Goal: Task Accomplishment & Management: Complete application form

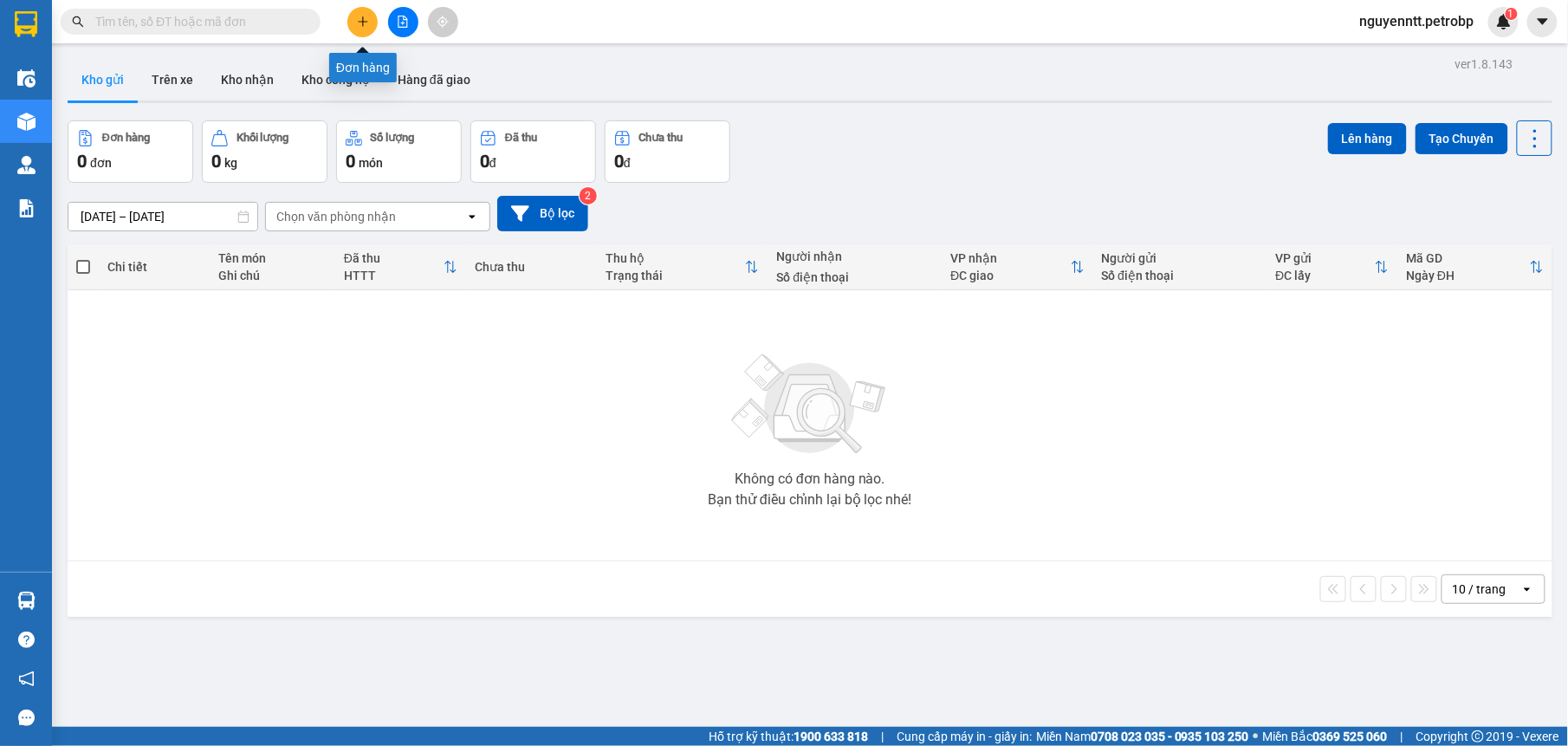
click at [376, 23] on button at bounding box center [363, 22] width 31 height 31
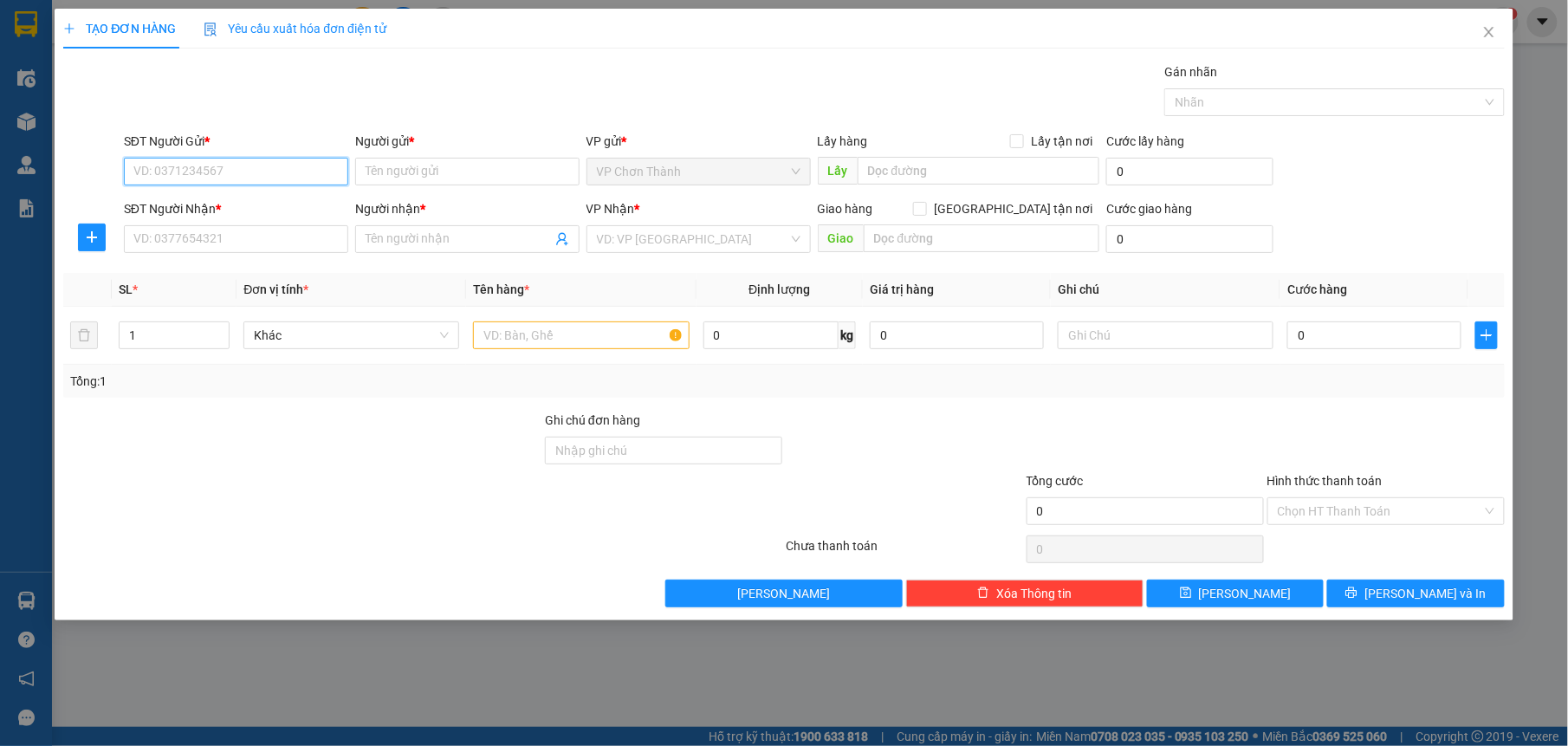
click at [175, 177] on input "SĐT Người Gửi *" at bounding box center [236, 171] width 224 height 28
click at [257, 201] on div "0963339339 - NHẬT ANH" at bounding box center [236, 207] width 204 height 19
type input "0963339339"
type input "NHẬT ANH"
type input "0849777777"
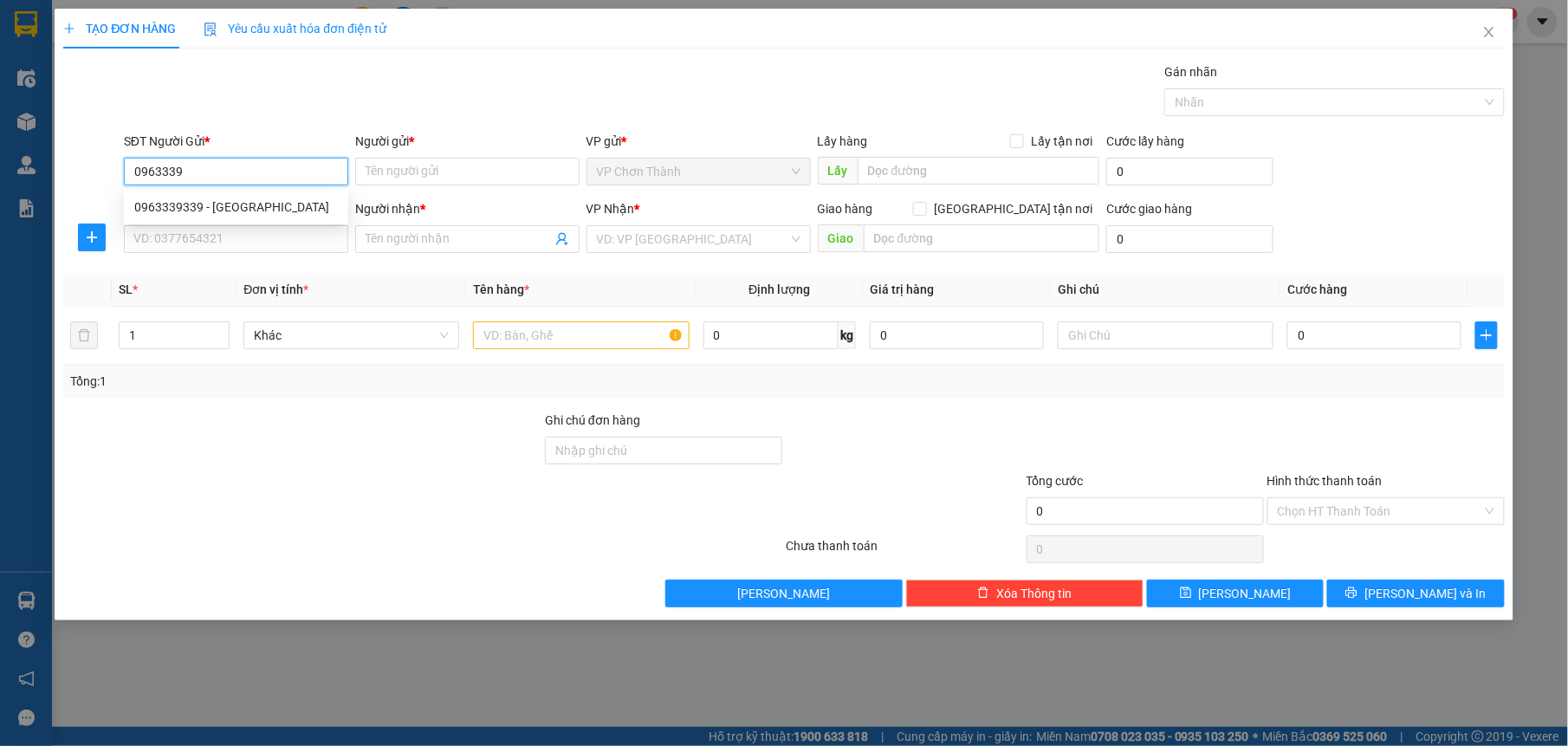
type input "pikalong"
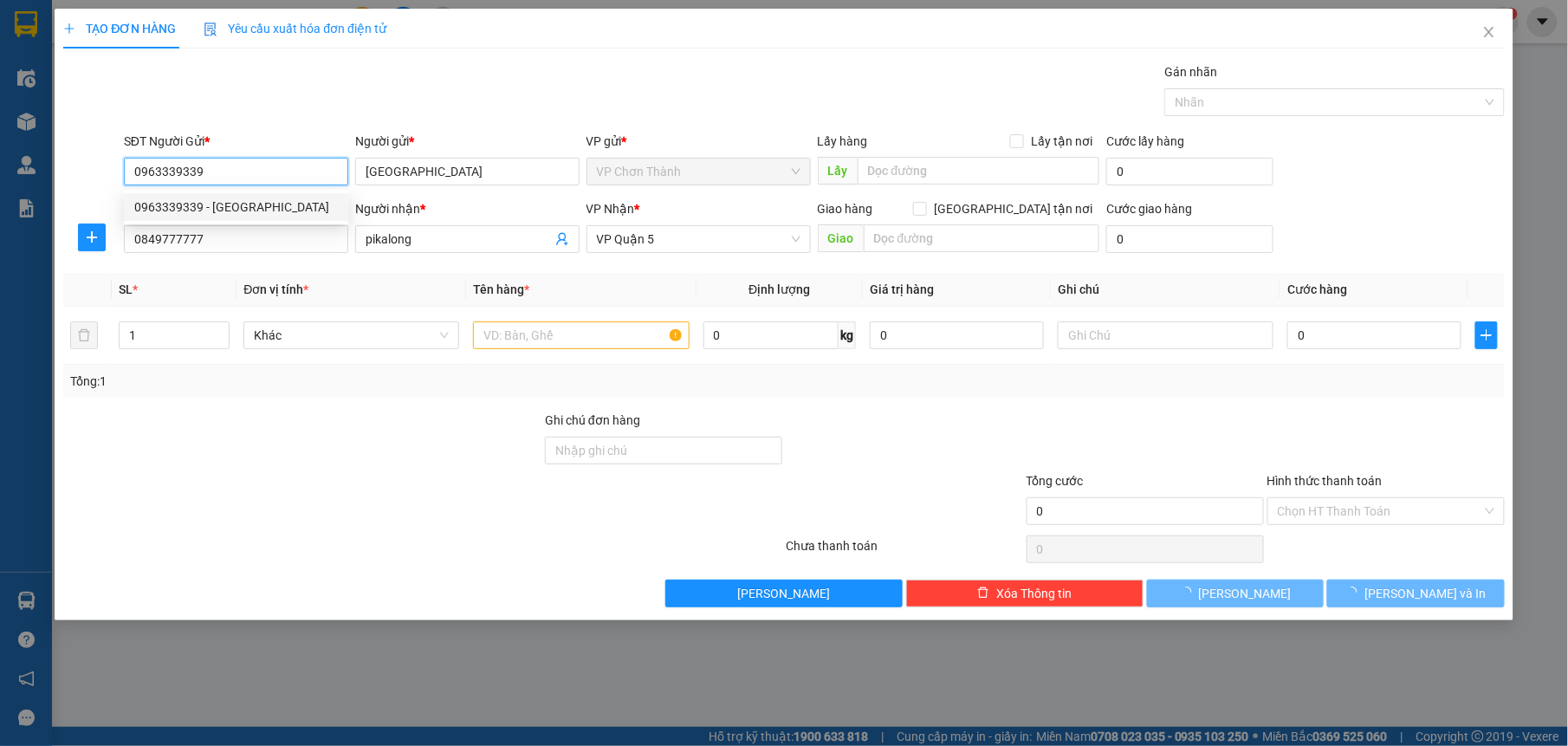
type input "30.000"
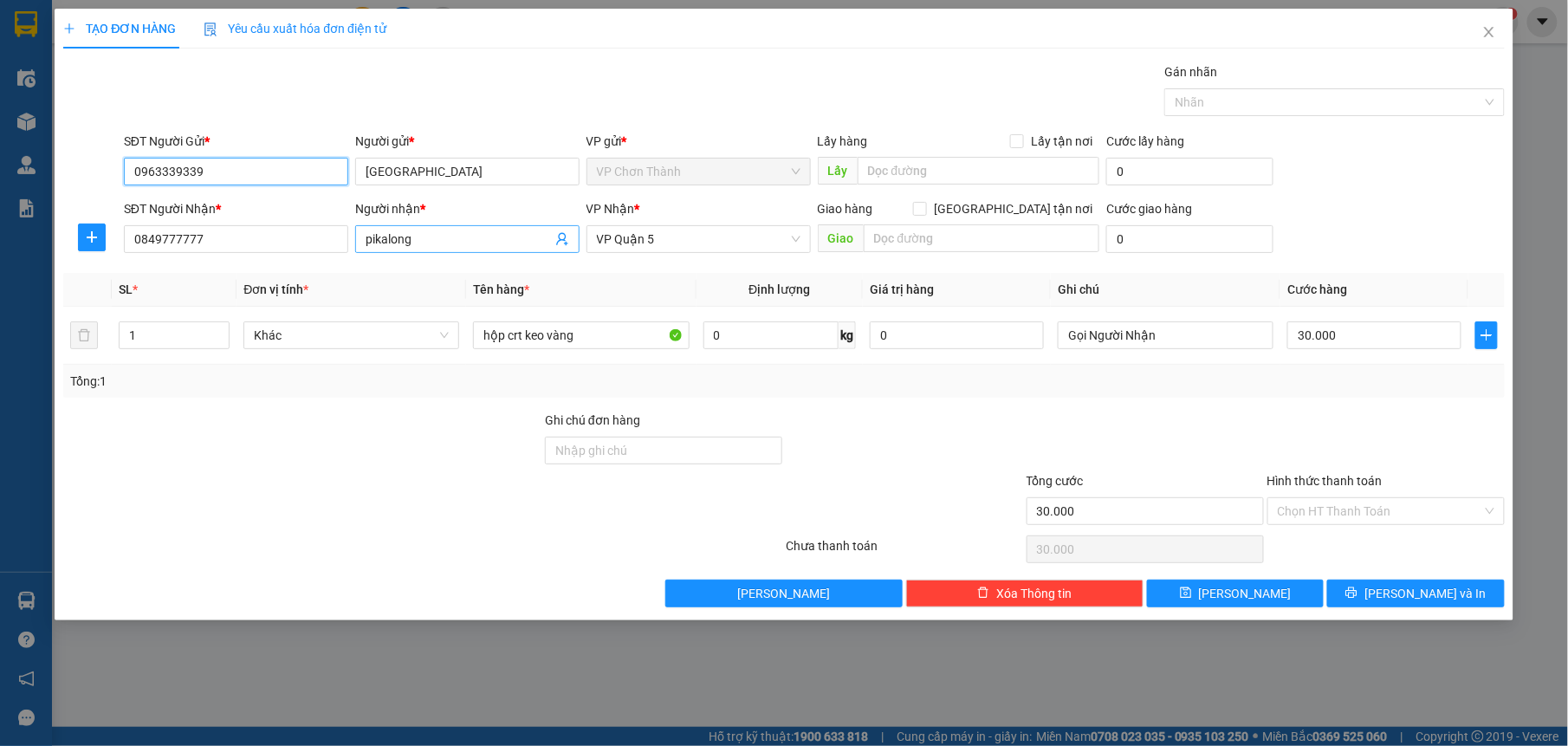
type input "0963339339"
click at [444, 237] on input "pikalong" at bounding box center [459, 239] width 187 height 19
type input "p"
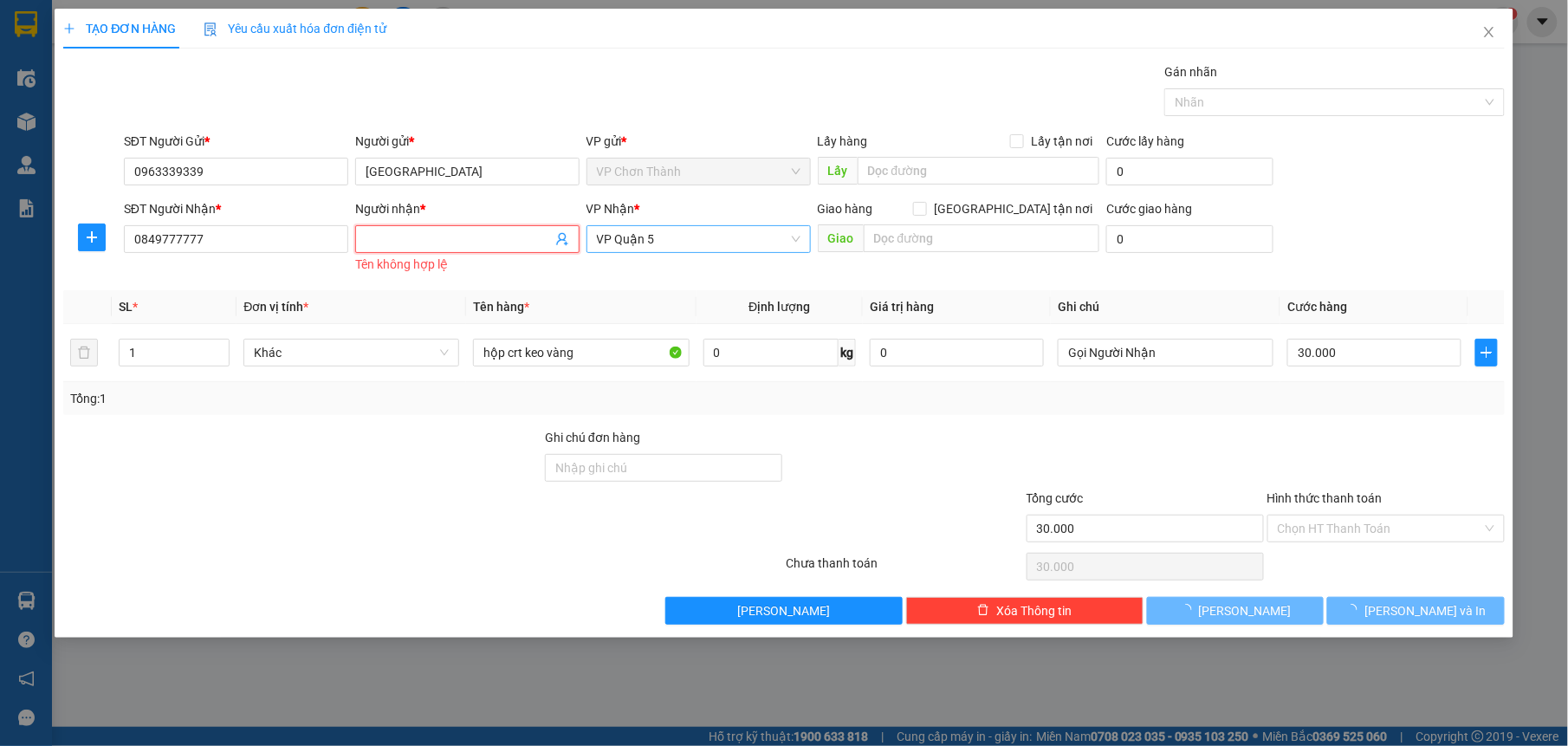
click at [668, 250] on span "VP Quận 5" at bounding box center [698, 238] width 204 height 26
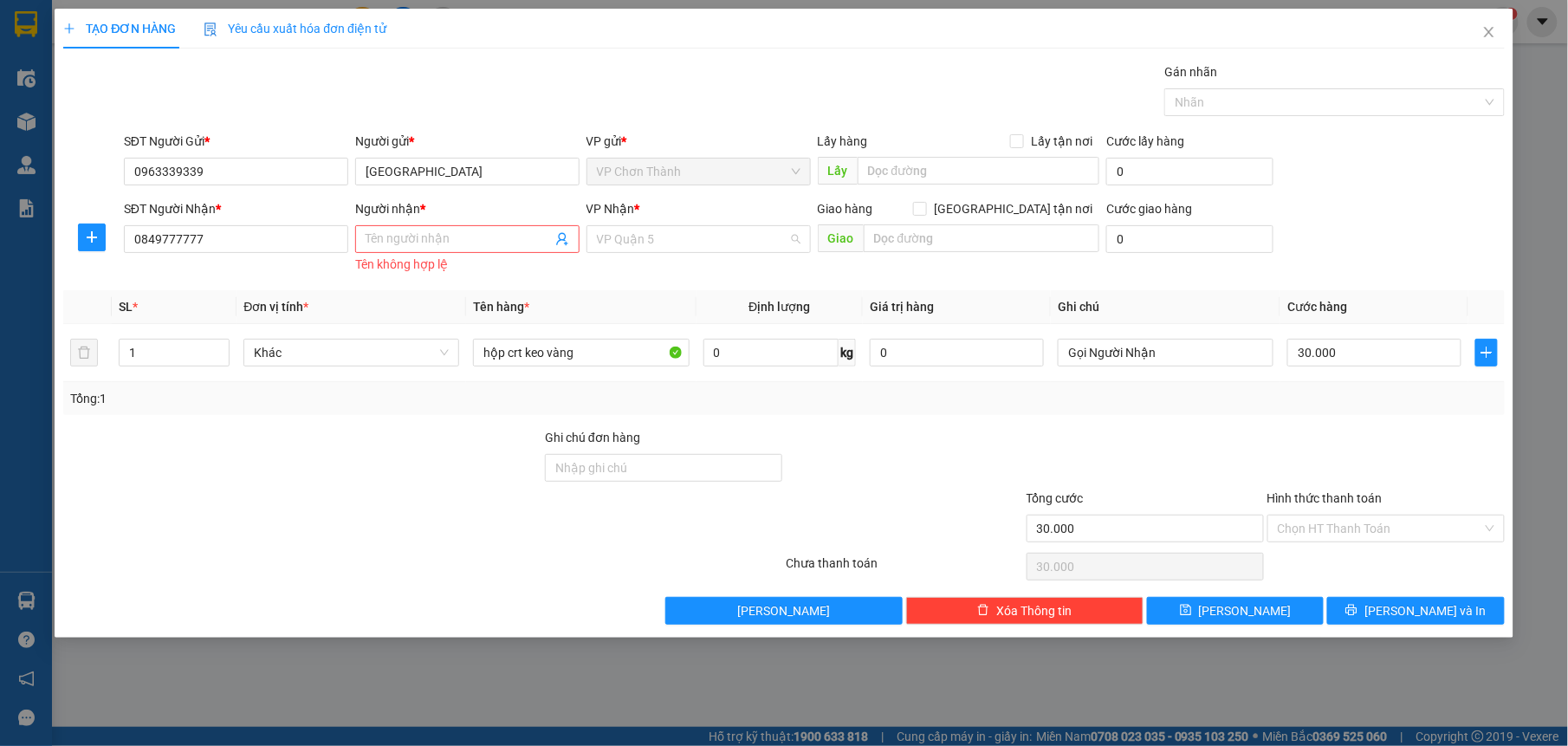
scroll to position [28, 0]
click at [248, 233] on input "0849777777" at bounding box center [236, 238] width 224 height 28
type input "0"
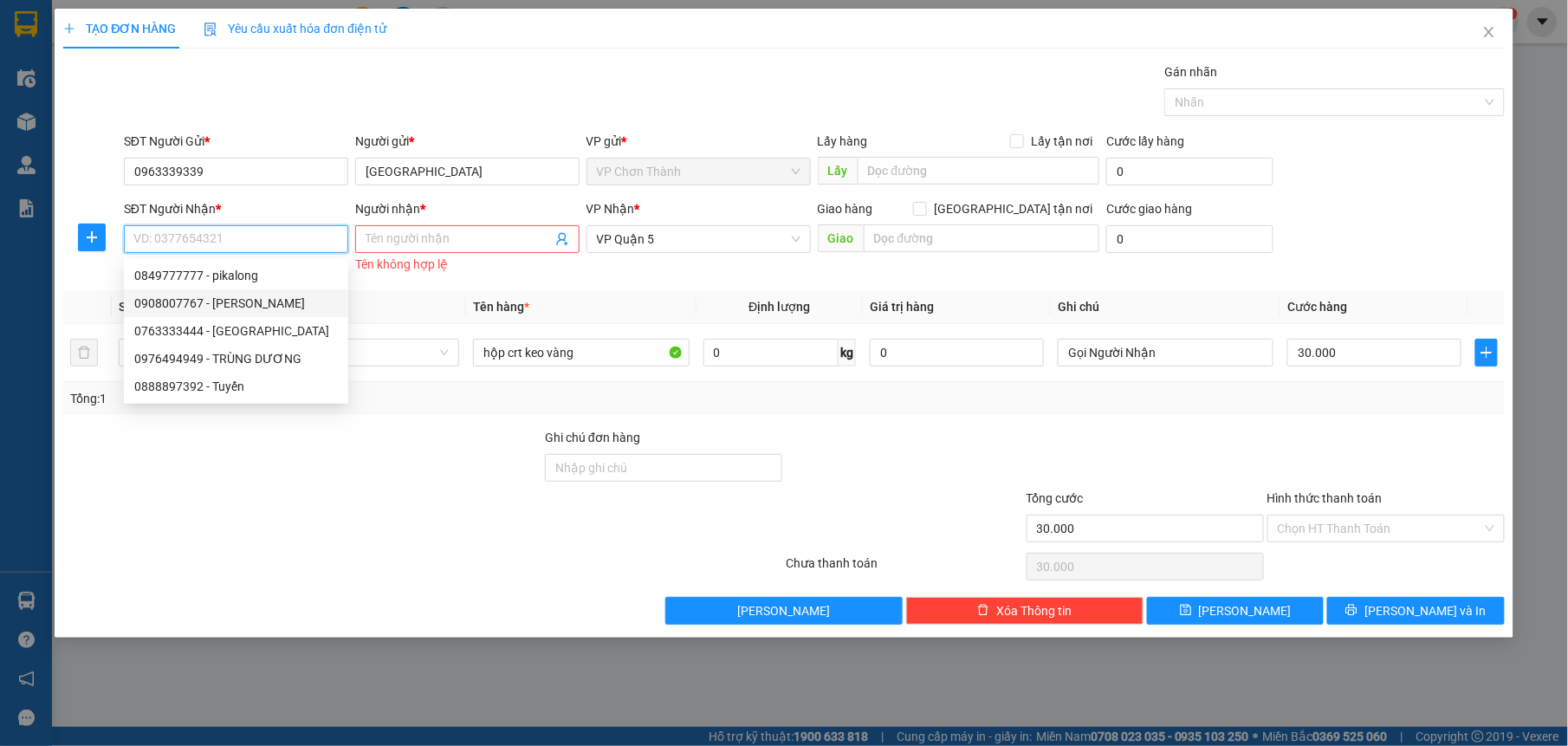
click at [226, 291] on div "0908007767 - HẢI" at bounding box center [236, 303] width 224 height 28
type input "0908007767"
type input "HẢI"
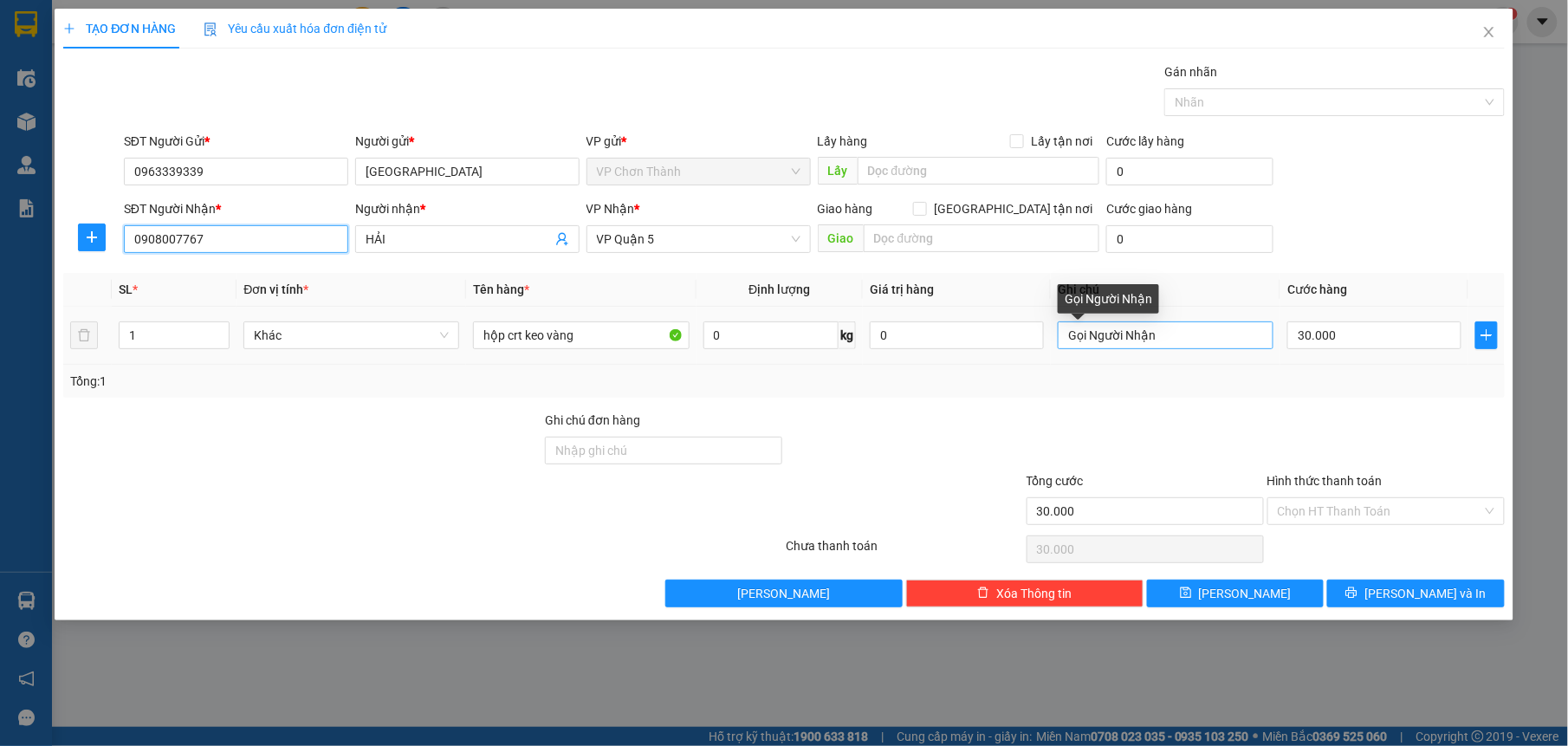
type input "0908007767"
click at [1173, 344] on input "Gọi Người Nhận" at bounding box center [1166, 335] width 216 height 28
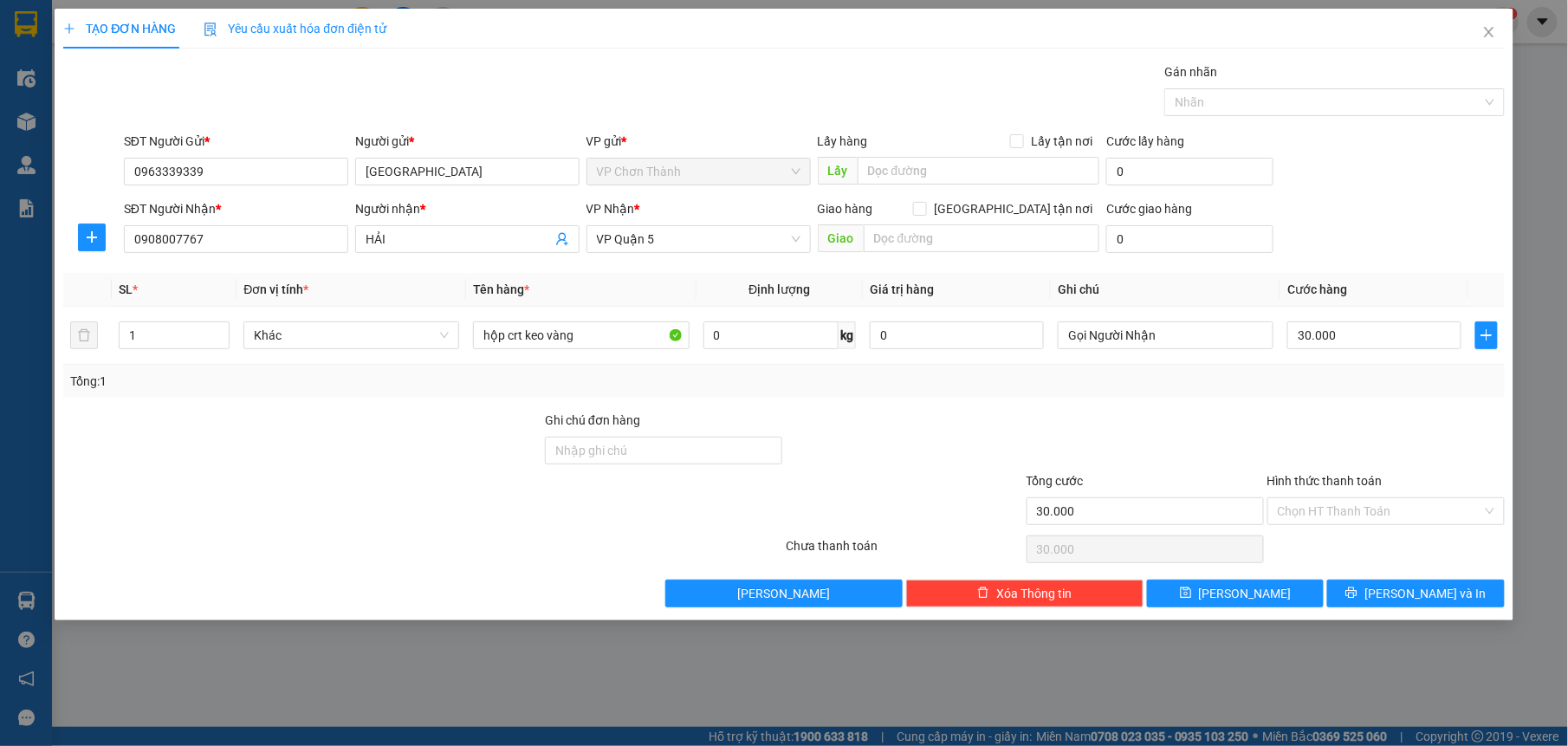
click at [1386, 531] on div "Hình thức thanh toán Chọn HT Thanh Toán" at bounding box center [1387, 501] width 238 height 60
click at [1384, 518] on input "Hình thức thanh toán" at bounding box center [1380, 510] width 205 height 26
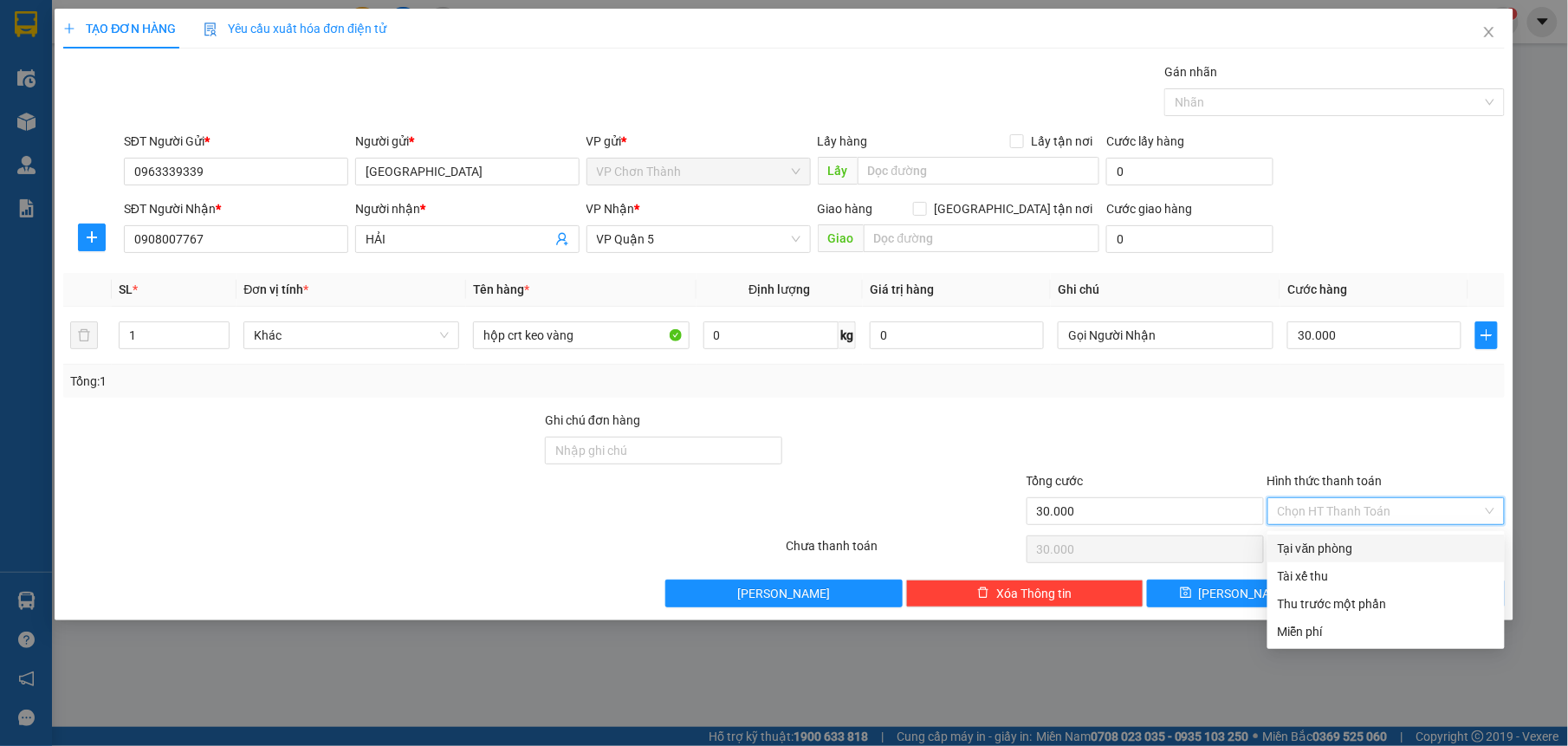
click at [1362, 554] on div "Tại văn phòng" at bounding box center [1386, 549] width 216 height 19
type input "0"
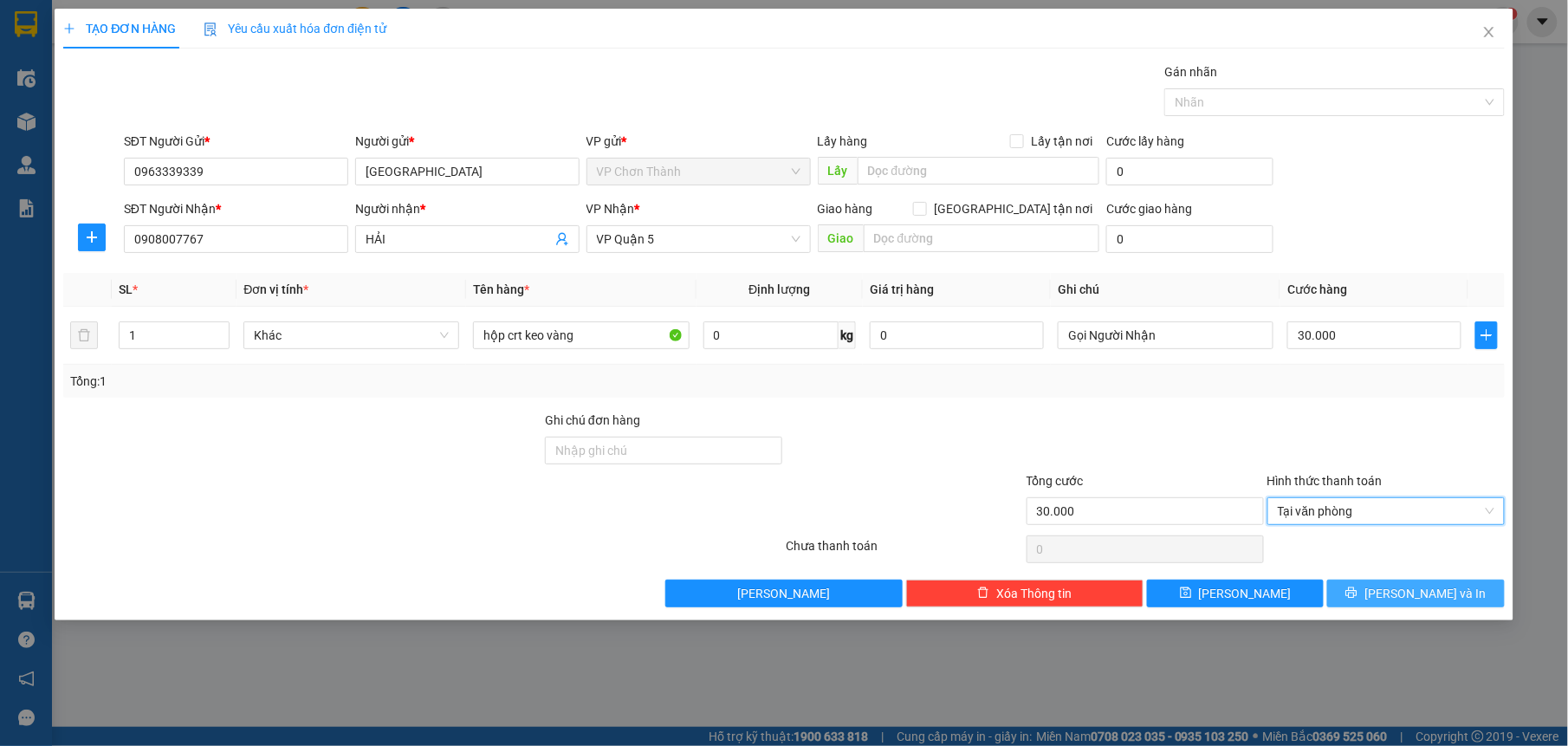
click at [1418, 587] on span "Lưu và In" at bounding box center [1425, 594] width 122 height 19
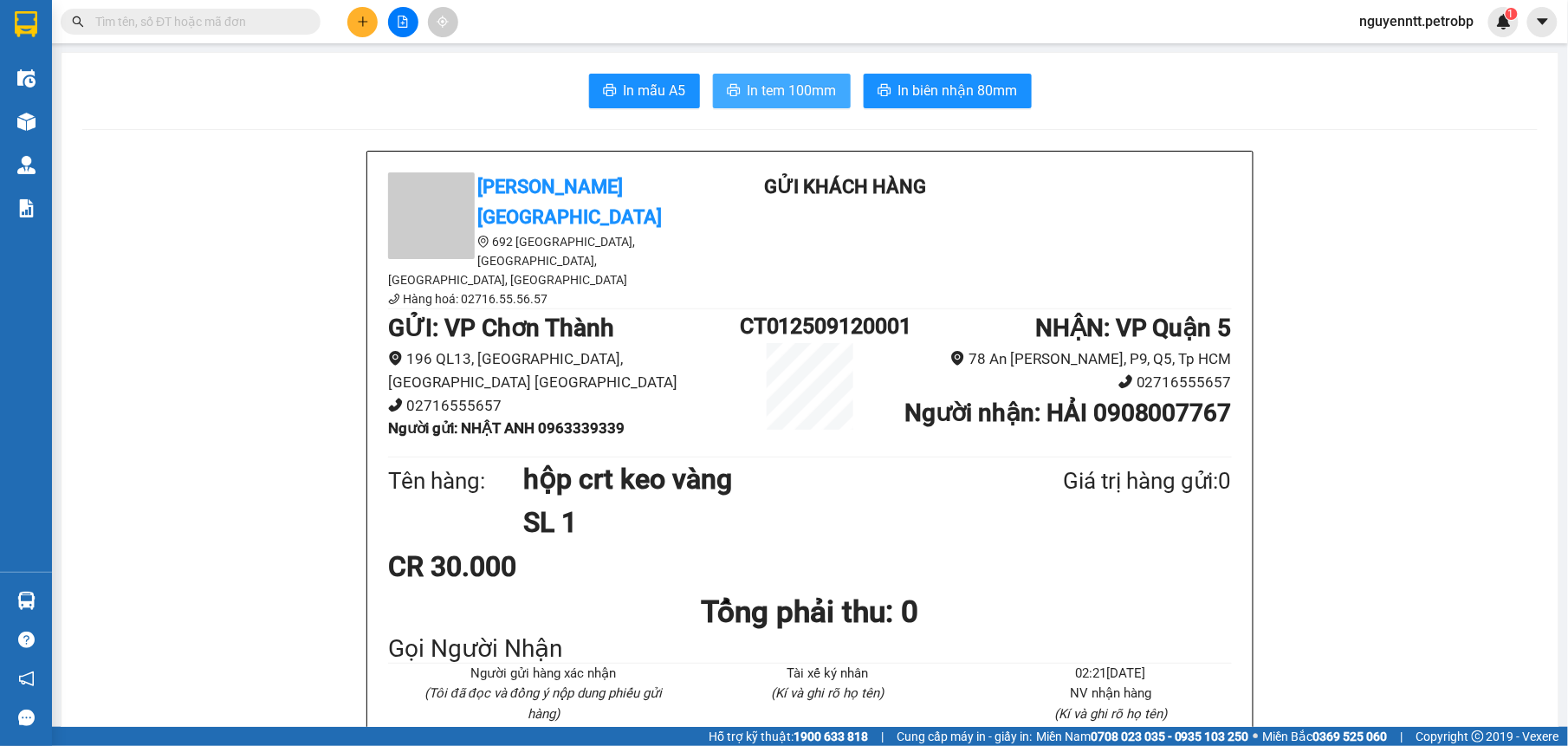
click at [805, 95] on span "In tem 100mm" at bounding box center [792, 90] width 89 height 22
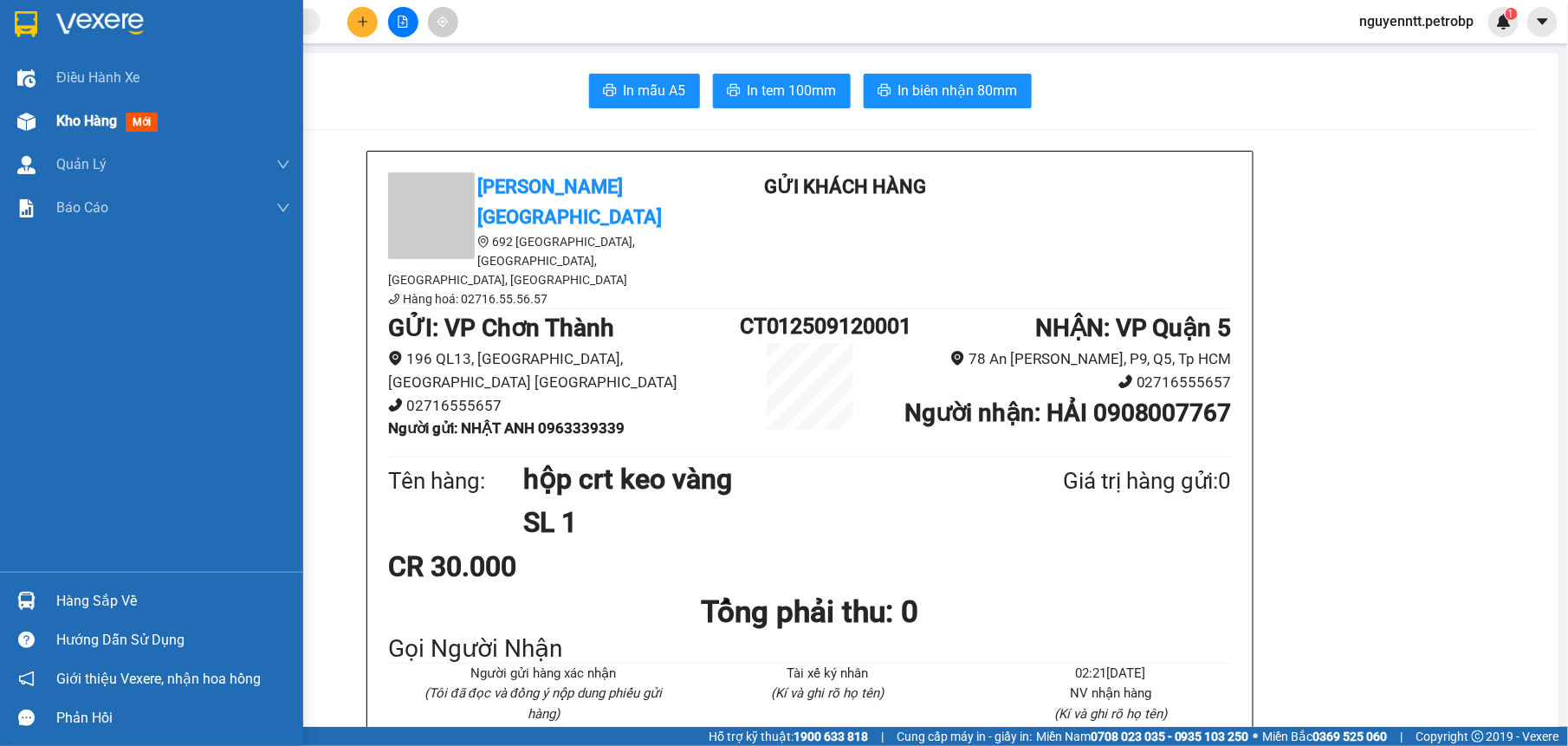
click at [33, 122] on img at bounding box center [26, 122] width 18 height 18
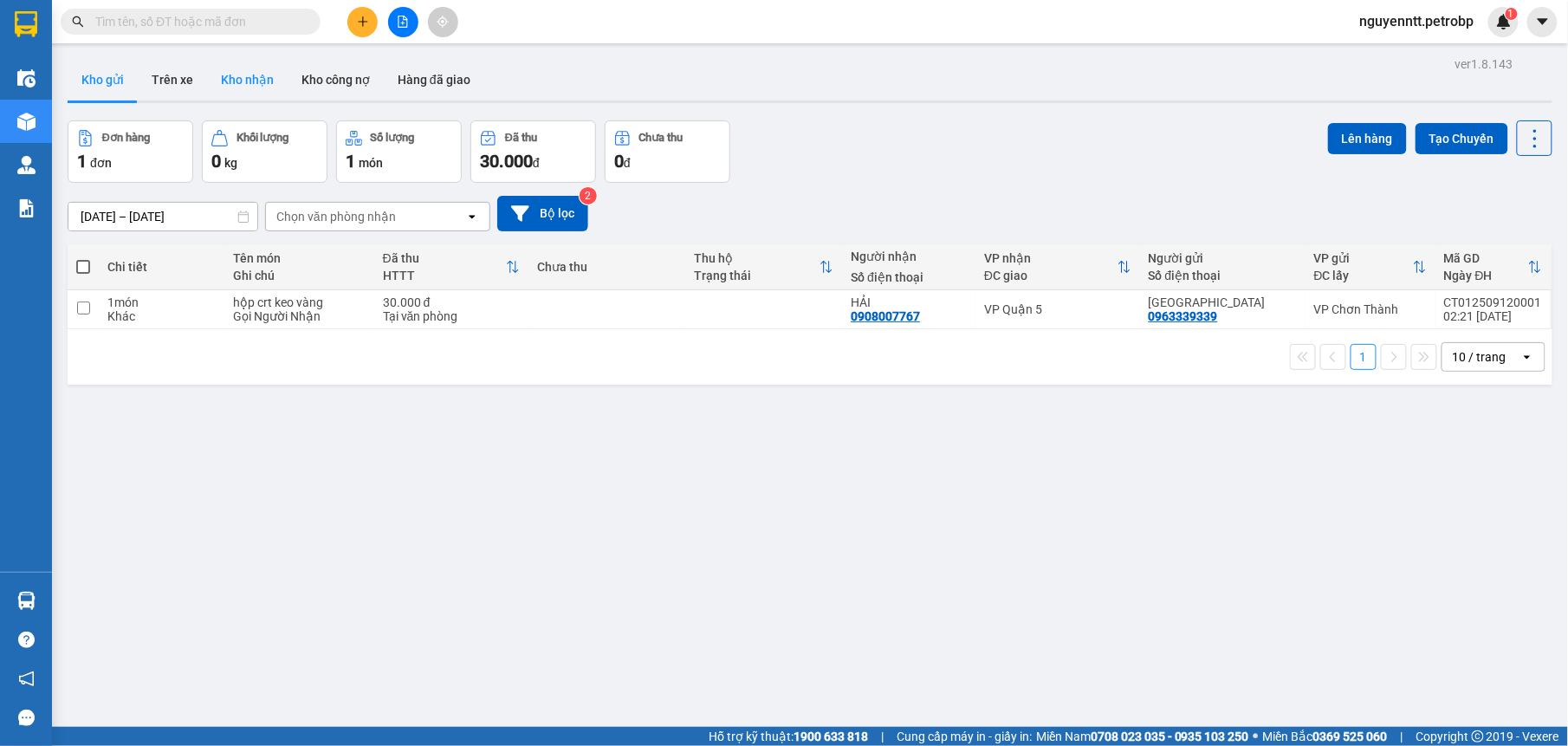
click at [257, 69] on button "Kho nhận" at bounding box center [247, 79] width 80 height 41
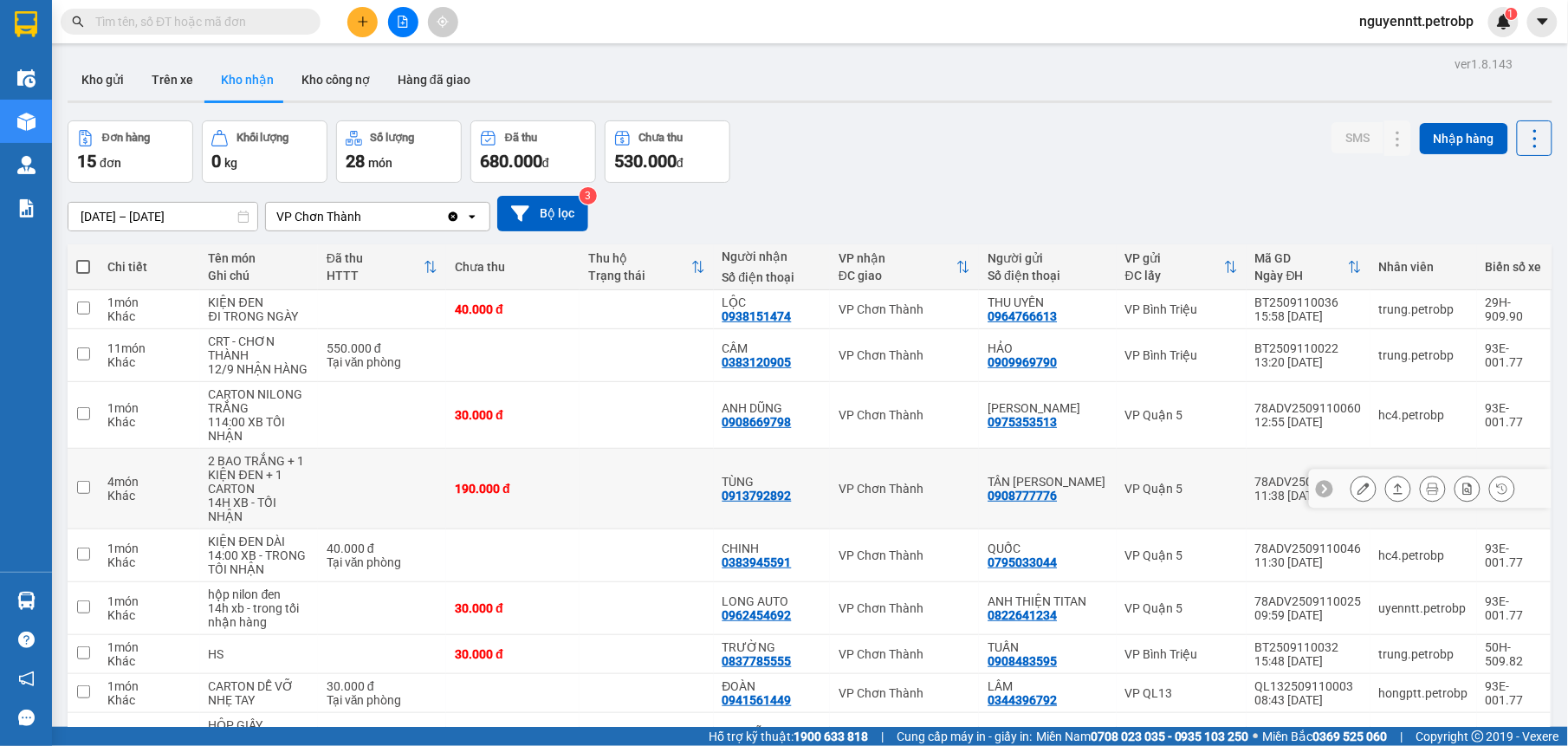
scroll to position [153, 0]
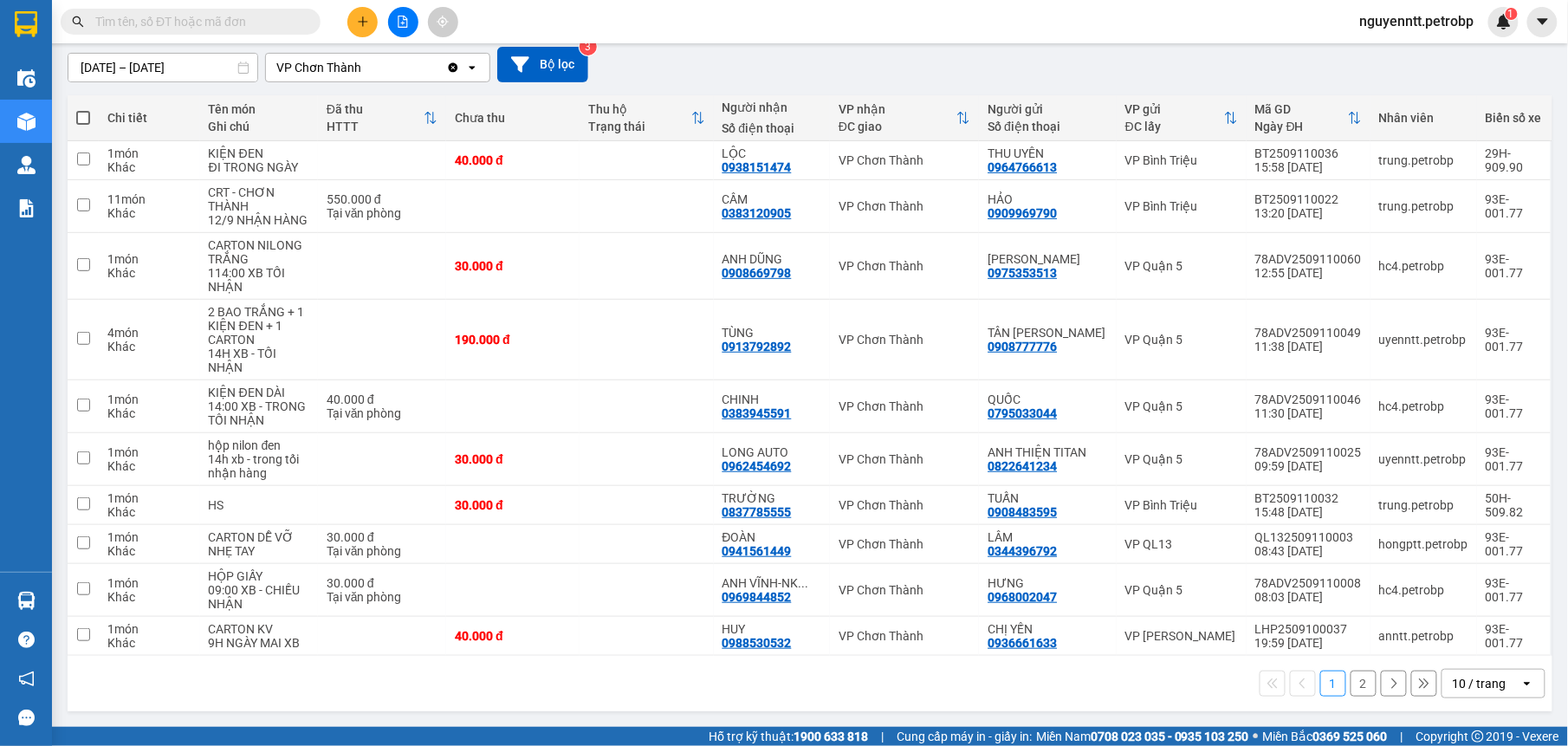
click at [1351, 689] on button "2" at bounding box center [1363, 683] width 26 height 26
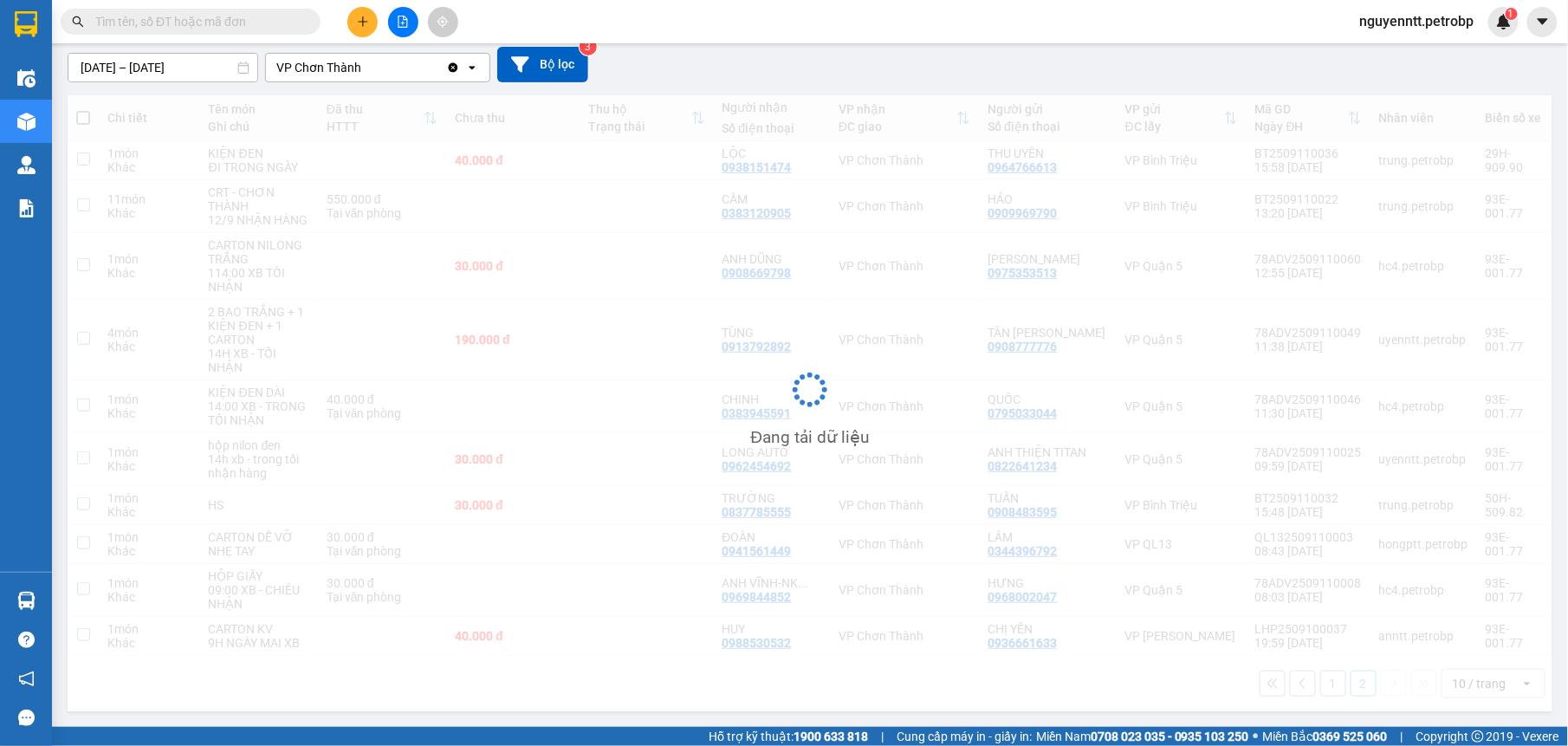
scroll to position [79, 0]
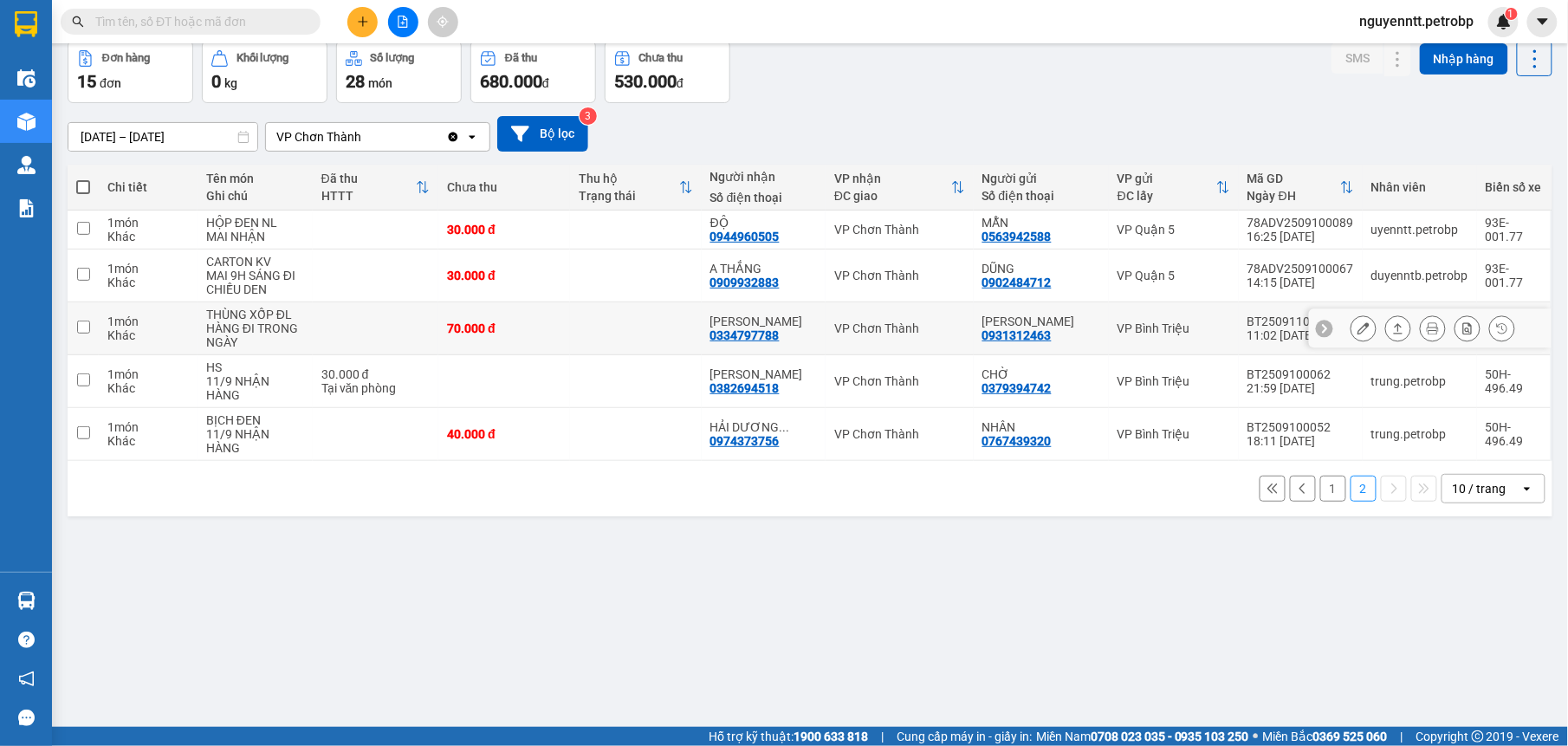
click at [557, 331] on div "70.000 đ" at bounding box center [504, 328] width 114 height 13
checkbox input "true"
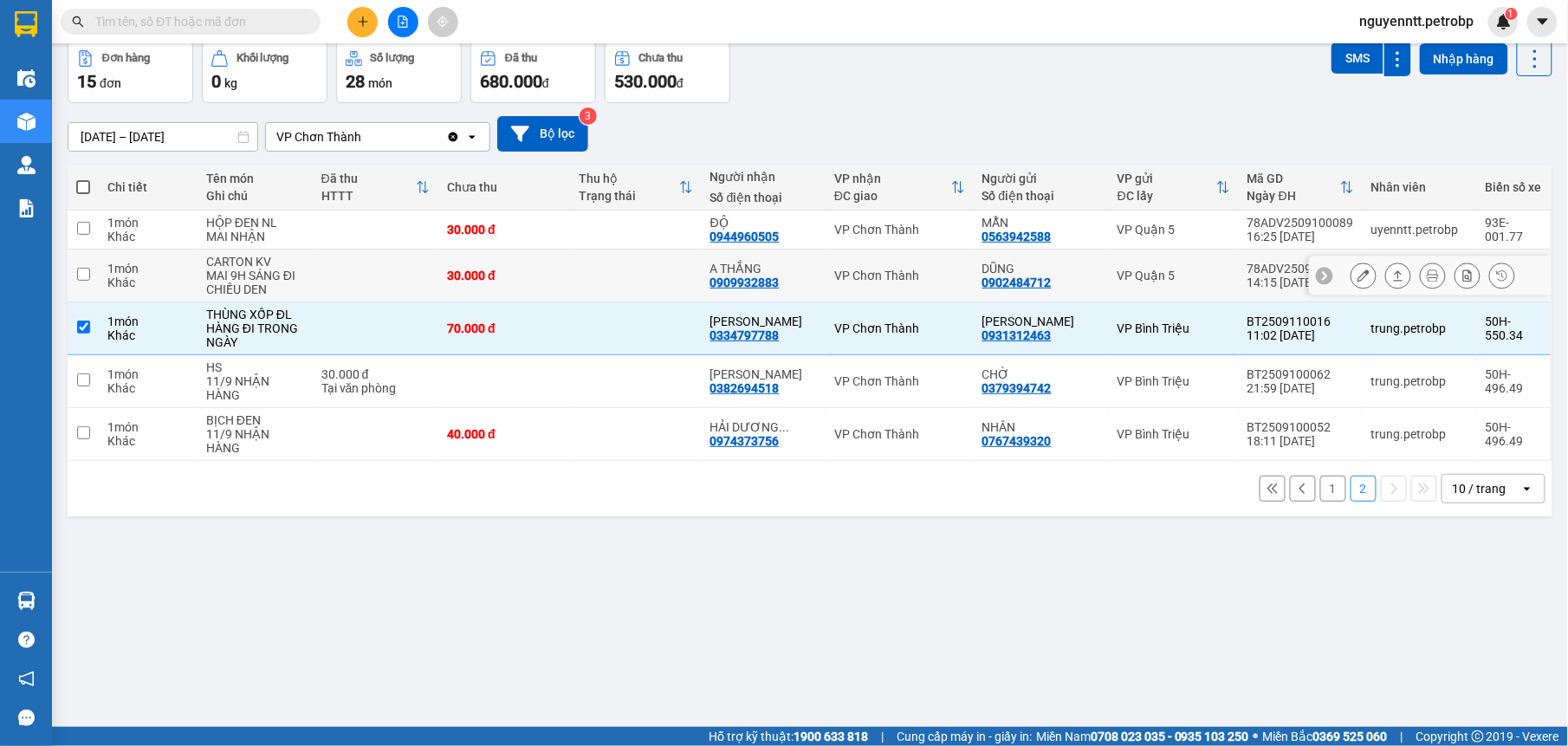
scroll to position [0, 0]
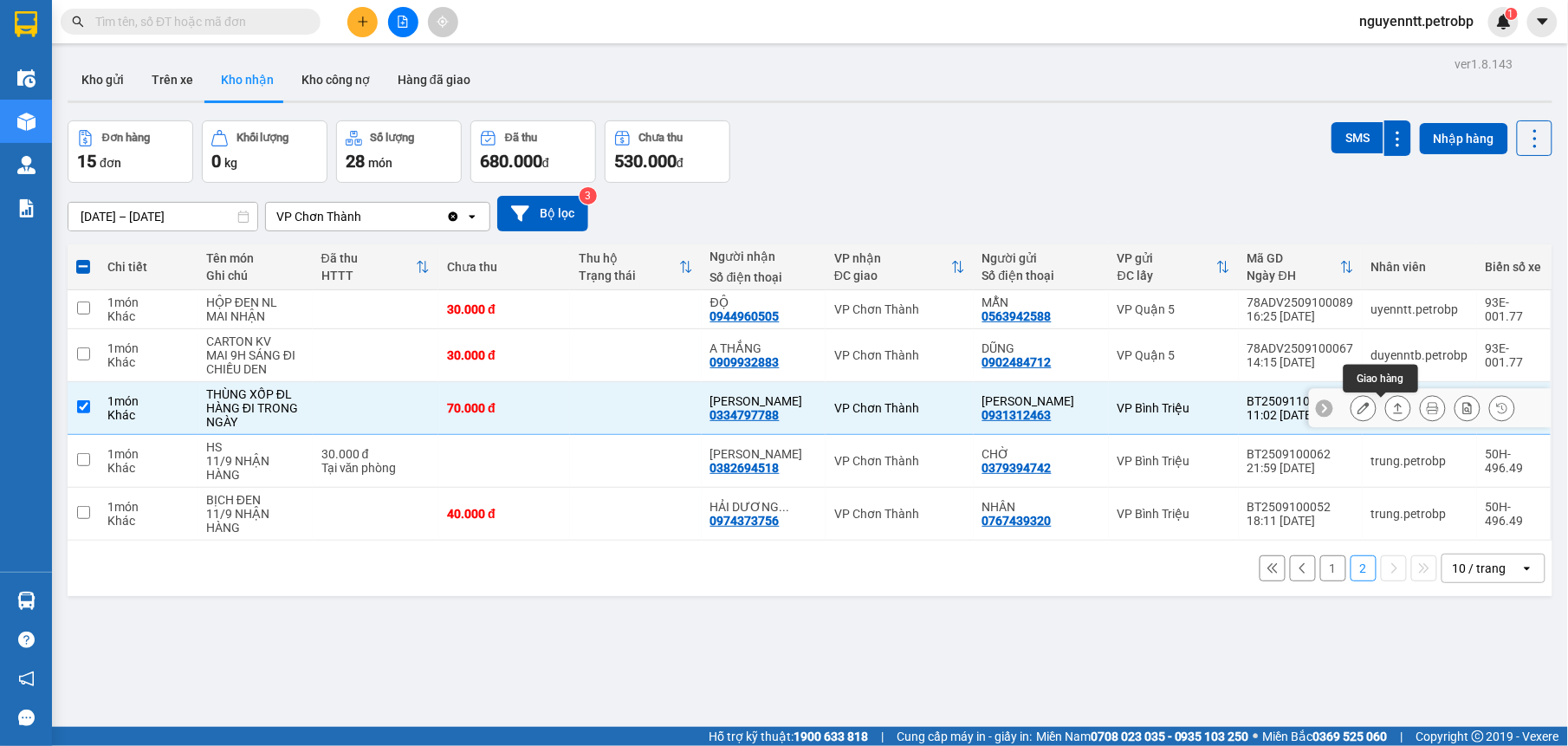
click at [1393, 404] on icon at bounding box center [1398, 408] width 12 height 12
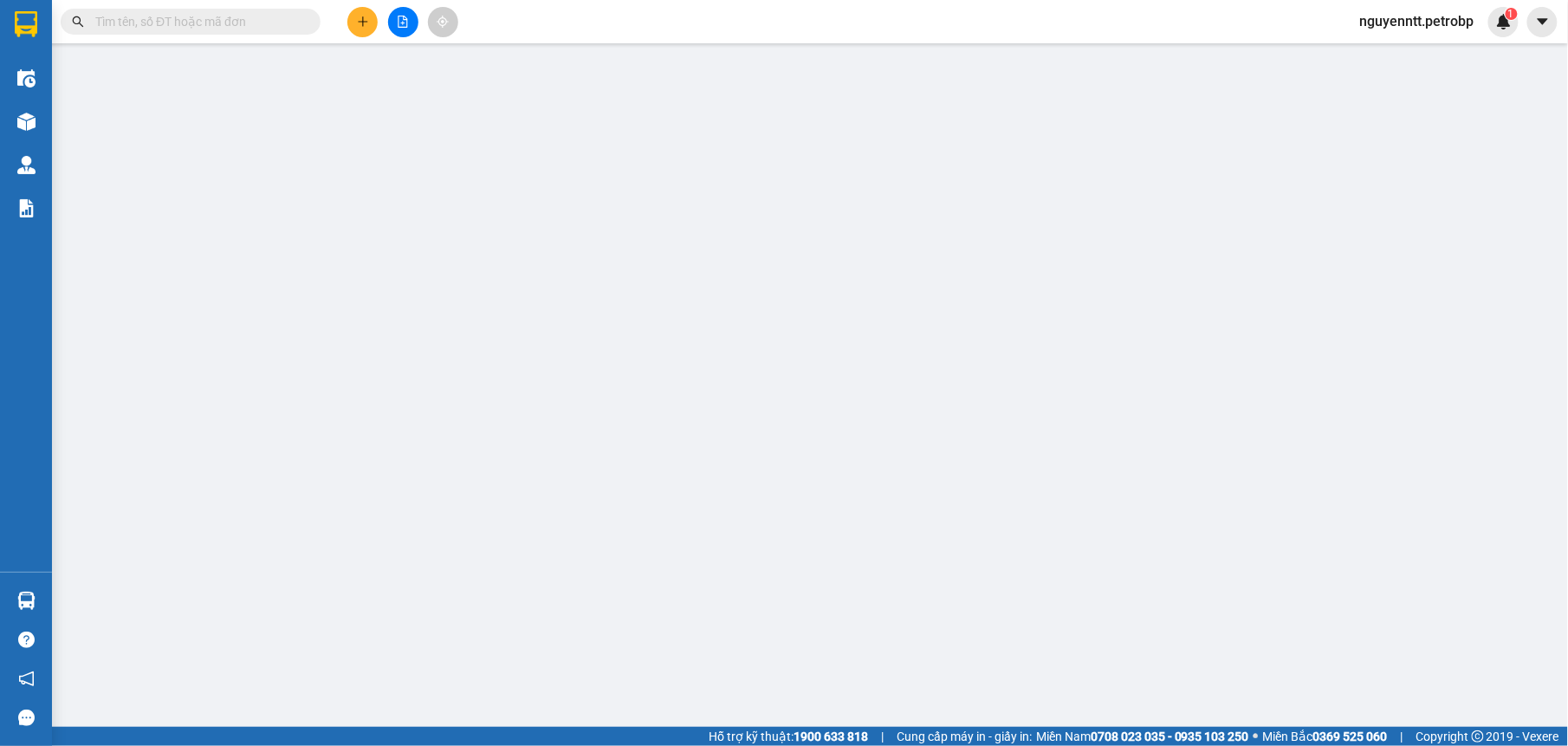
type input "0931312463"
type input "LÊ NGUYỄN"
type input "0334797788"
type input "AKIRA SUSHI"
type input "70.000"
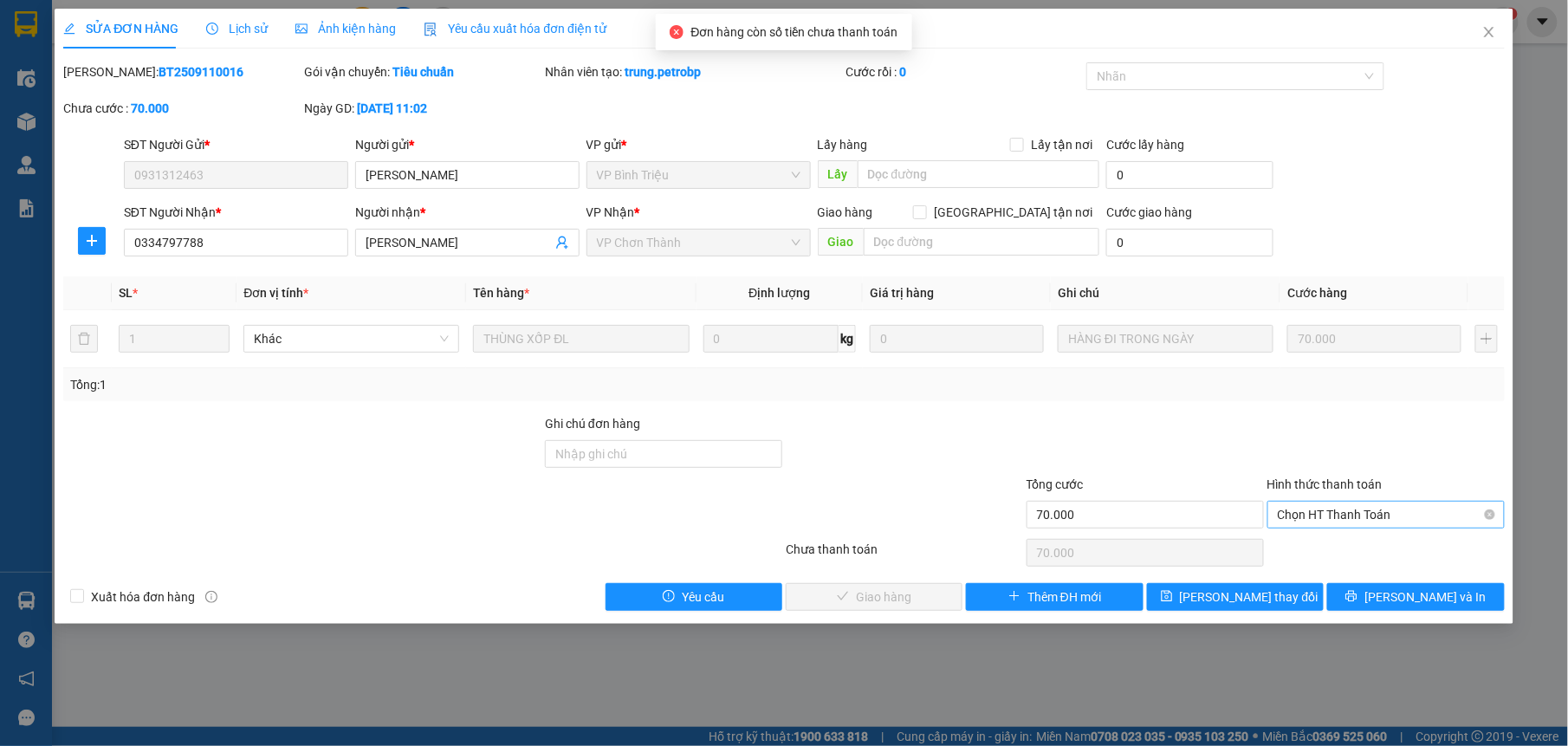
click at [1350, 511] on span "Chọn HT Thanh Toán" at bounding box center [1386, 514] width 216 height 26
click at [1351, 541] on div "Tại văn phòng" at bounding box center [1386, 551] width 216 height 19
type input "0"
click at [882, 591] on span "Lưu và Giao hàng" at bounding box center [902, 597] width 167 height 19
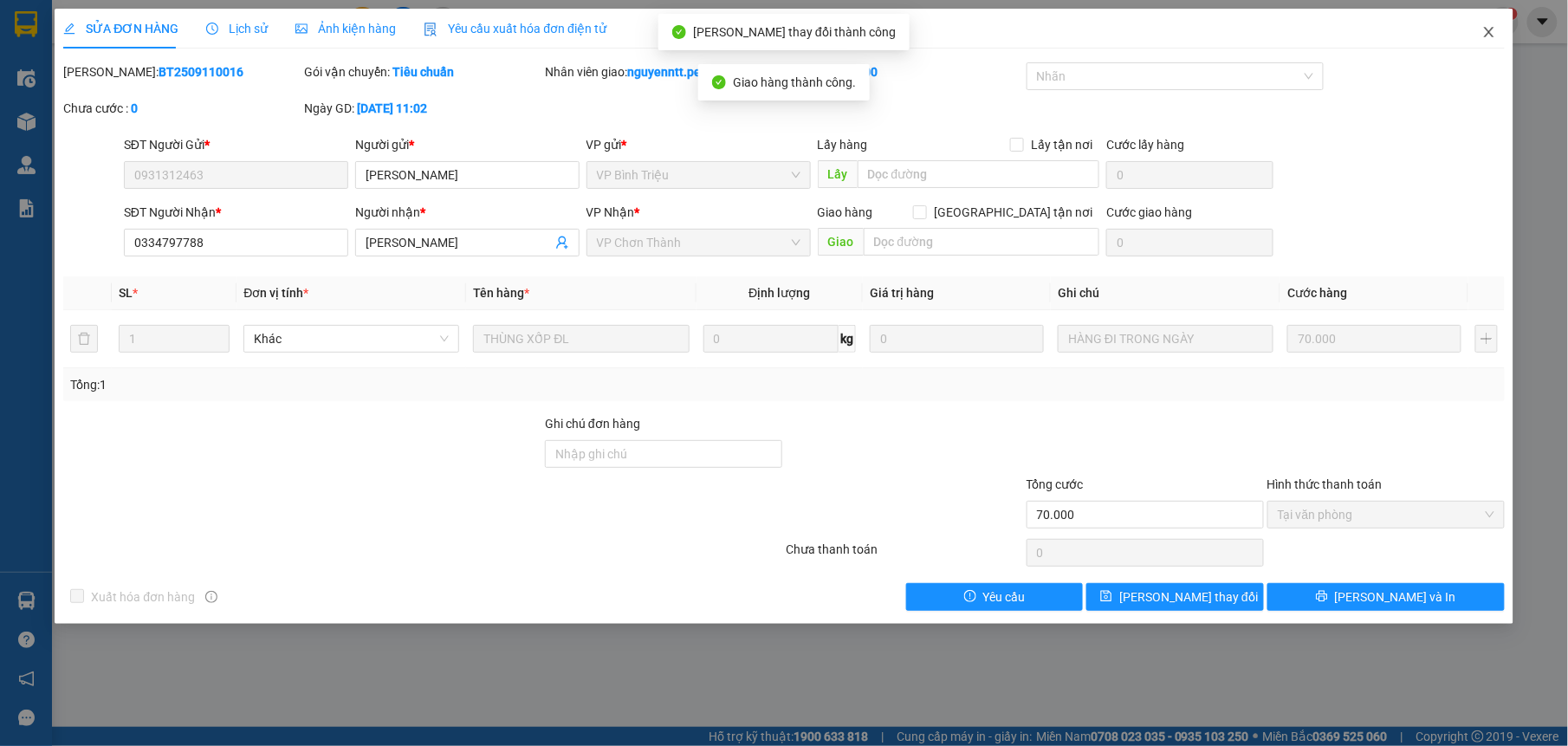
click at [1481, 30] on span "Close" at bounding box center [1489, 33] width 49 height 49
